Goal: Task Accomplishment & Management: Use online tool/utility

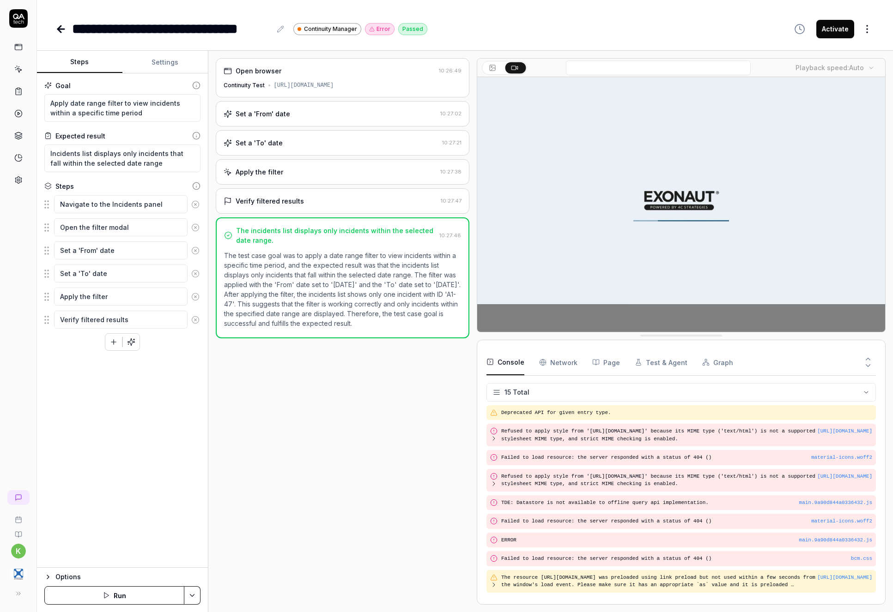
scroll to position [156, 0]
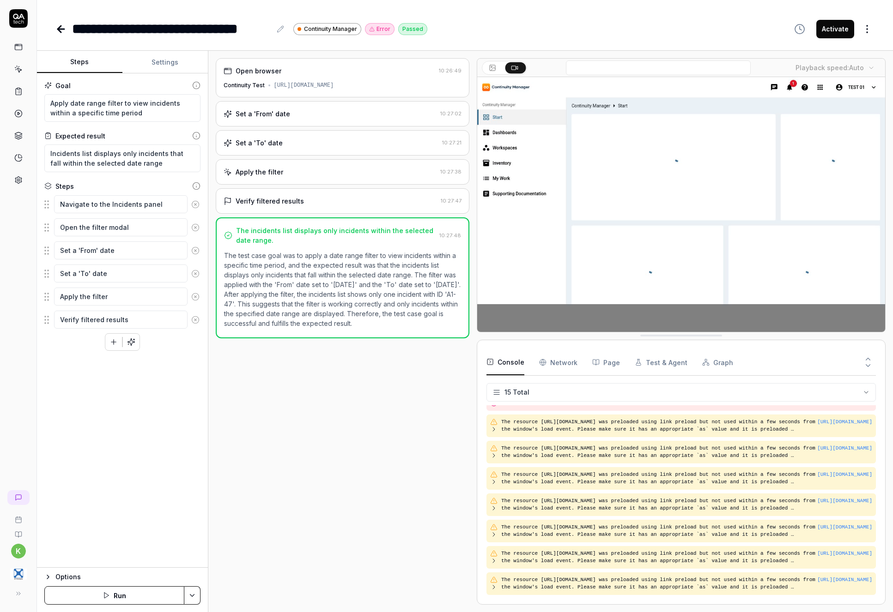
click at [554, 34] on div "**********" at bounding box center [464, 28] width 819 height 21
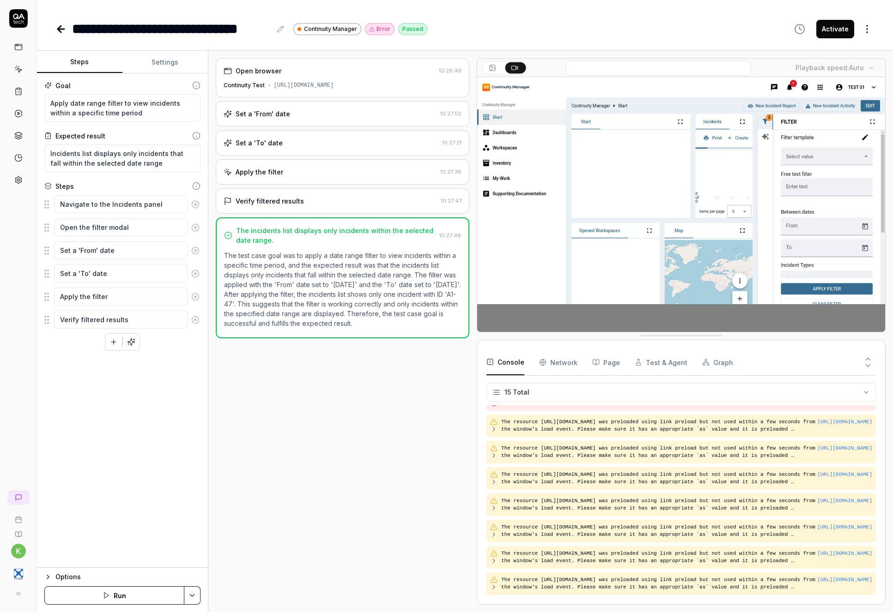
type textarea "*"
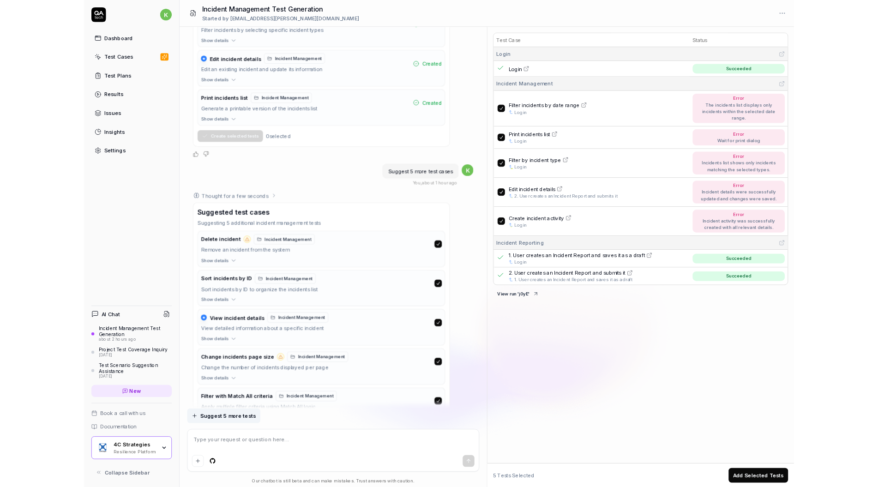
scroll to position [393, 0]
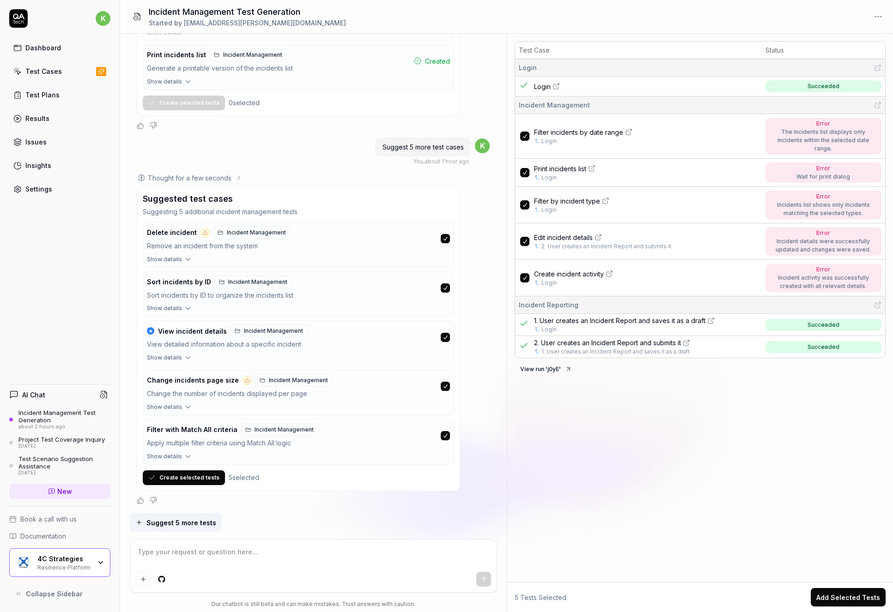
click at [193, 479] on button "Create selected tests" at bounding box center [184, 478] width 82 height 15
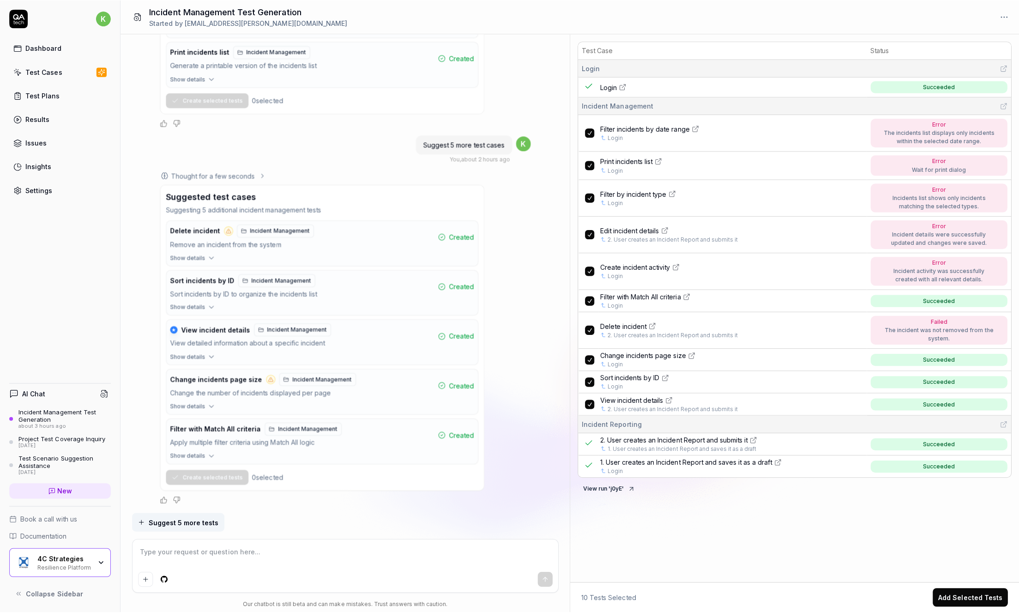
scroll to position [392, 0]
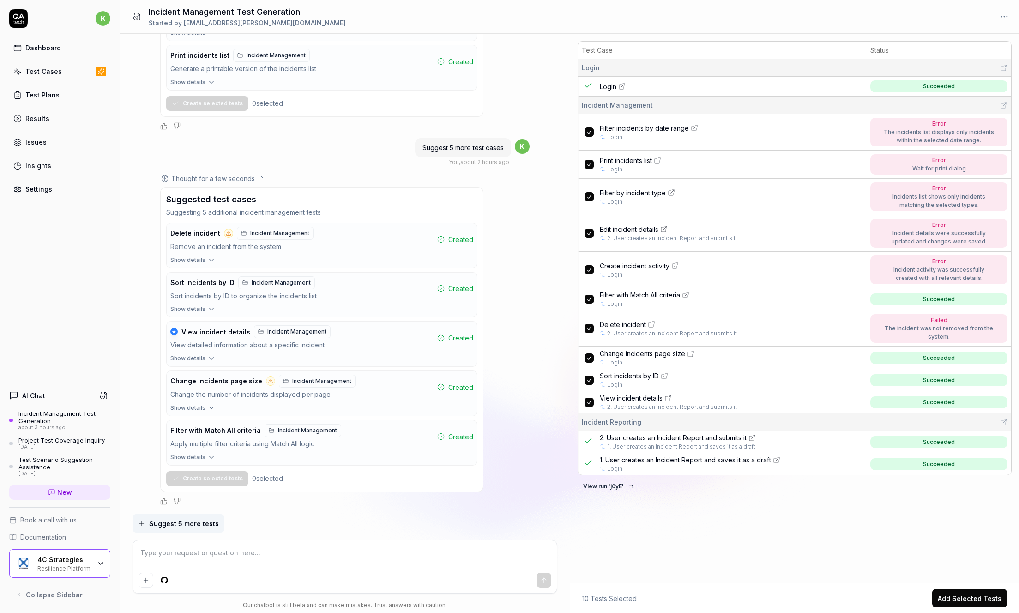
click at [892, 595] on button "Add Selected Tests" at bounding box center [969, 598] width 75 height 18
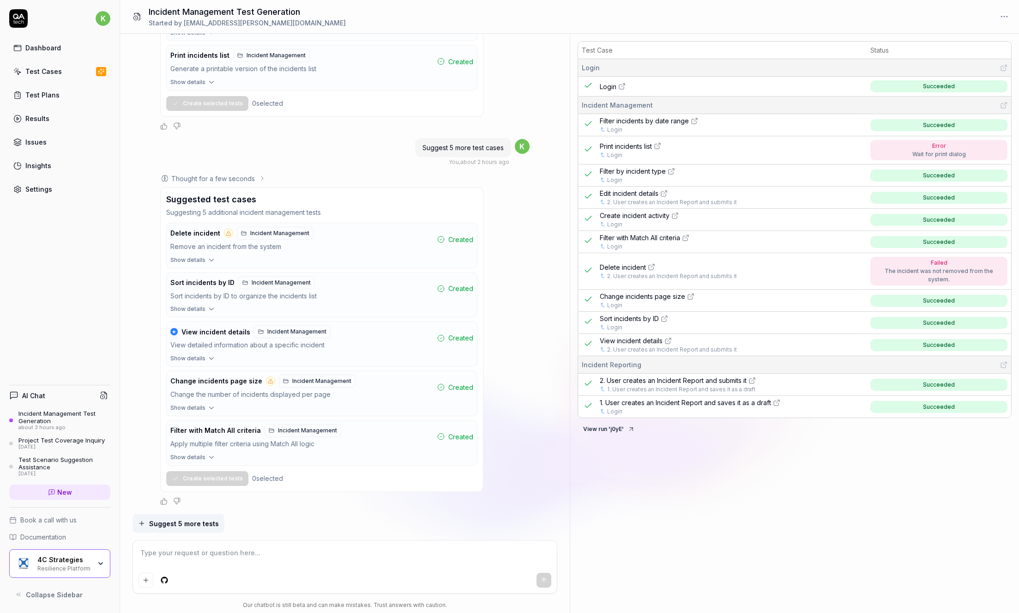
click at [892, 448] on div "Test Case Status Login Login Succeeded Incident Management Filter incidents by …" at bounding box center [794, 324] width 449 height 575
type textarea "*"
